Goal: Find specific page/section: Find specific page/section

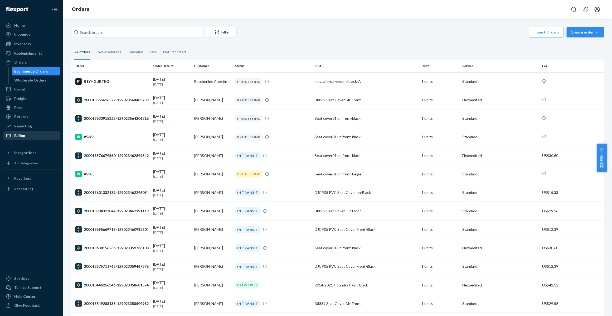
click at [25, 132] on div "Billing" at bounding box center [32, 135] width 56 height 7
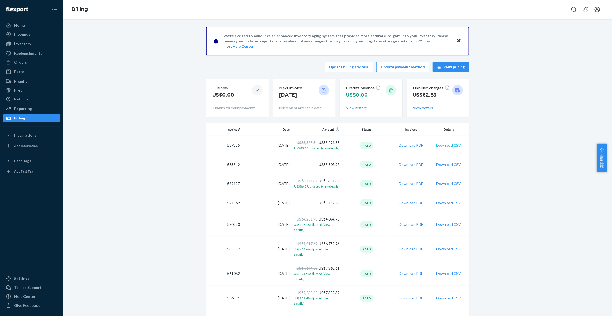
click at [450, 143] on button "Download CSV" at bounding box center [448, 145] width 25 height 5
click at [35, 61] on div "Orders" at bounding box center [32, 61] width 56 height 7
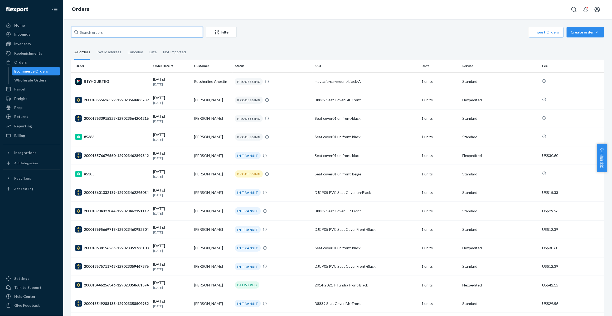
click at [93, 32] on input "text" at bounding box center [137, 32] width 132 height 11
paste input "258593"
type input "258593"
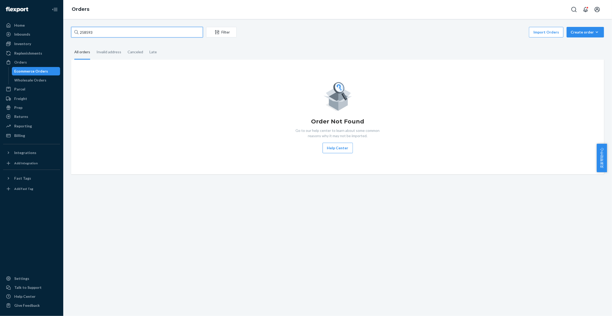
drag, startPoint x: 93, startPoint y: 32, endPoint x: 71, endPoint y: 34, distance: 21.9
click at [71, 34] on input "258593" at bounding box center [137, 32] width 132 height 11
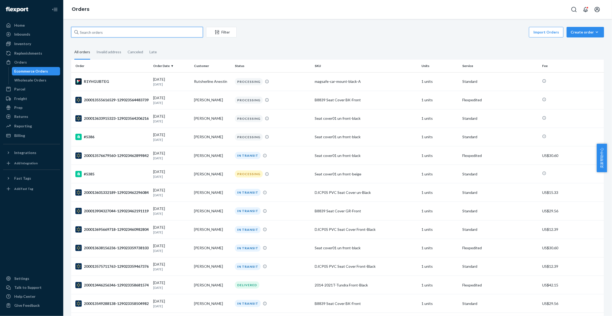
click at [125, 34] on input "text" at bounding box center [137, 32] width 132 height 11
paste input "jiazishan-black"
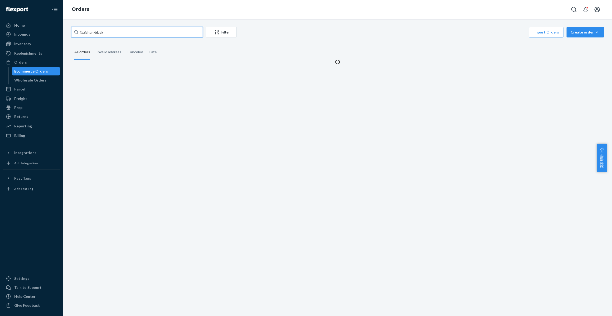
type input "jiazishan-black"
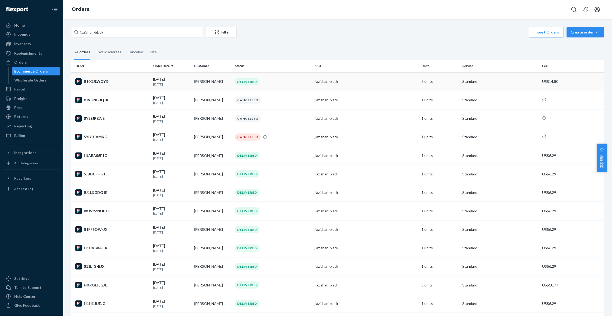
click at [129, 79] on div "B10DJLWQYX" at bounding box center [112, 81] width 74 height 6
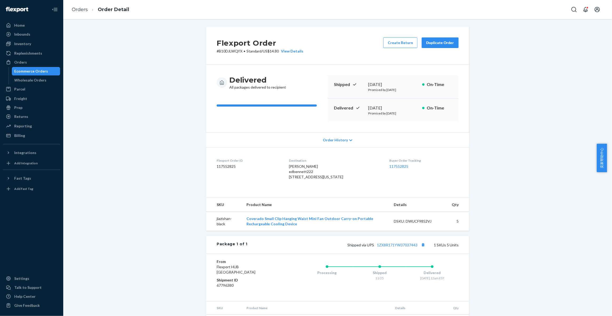
scroll to position [35, 0]
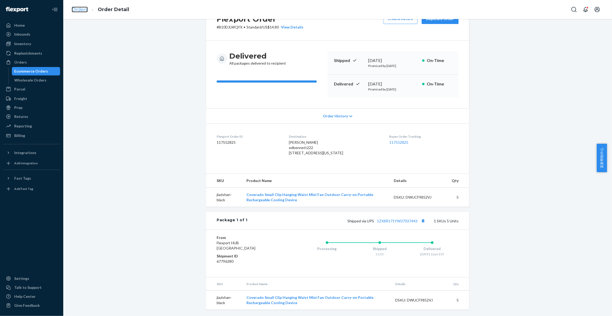
click at [77, 8] on link "Orders" at bounding box center [80, 10] width 16 height 6
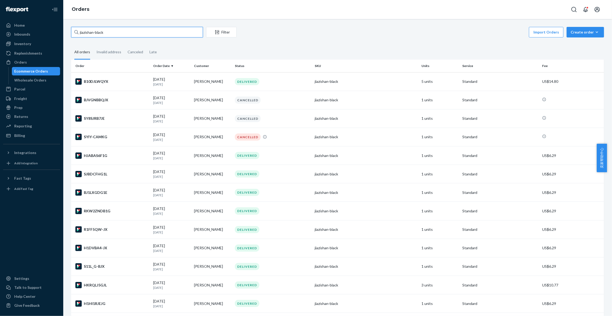
drag, startPoint x: 119, startPoint y: 30, endPoint x: 46, endPoint y: 15, distance: 73.8
click at [46, 15] on div "Home Inbounds Shipping Plans Problems Inventory Products Replenishments Orders …" at bounding box center [306, 158] width 612 height 316
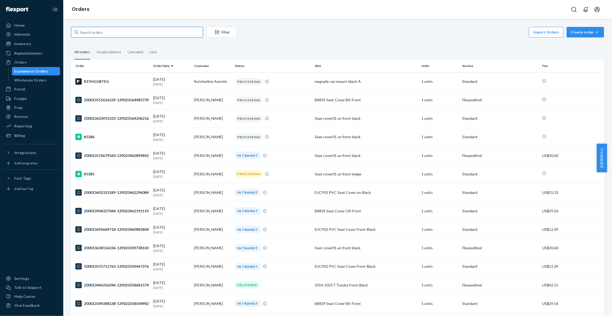
paste input "XRC-9912 Leather Seat Cover Front-Coffee"
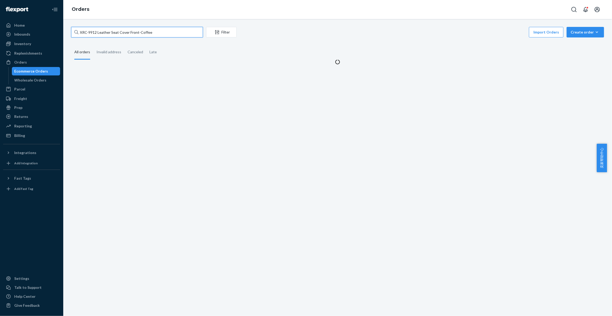
type input "XRC-9912 Leather Seat Cover Front-Coffee"
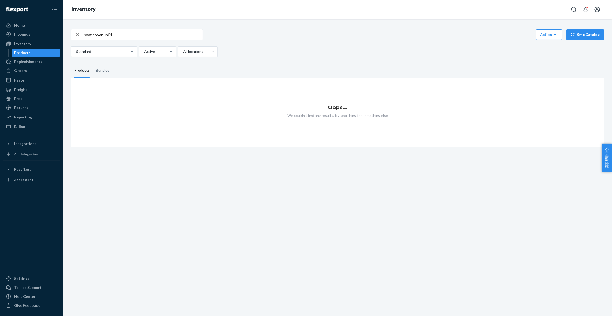
click at [108, 37] on input "seat cover un01" at bounding box center [143, 34] width 119 height 11
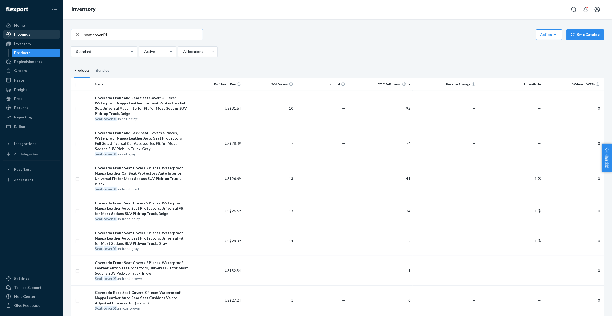
drag, startPoint x: 115, startPoint y: 33, endPoint x: 53, endPoint y: 32, distance: 61.7
click at [53, 35] on div "Home Inbounds Shipping Plans Problems Inventory Products Replenishments Orders …" at bounding box center [306, 158] width 612 height 316
paste input "jiazishan-black"
type input "jiazishan-black"
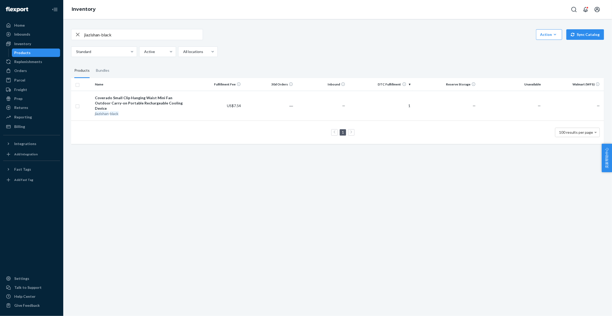
click at [77, 33] on icon "button" at bounding box center [78, 35] width 4 height 4
click at [29, 286] on div "Talk to Support" at bounding box center [27, 287] width 27 height 5
